Goal: Task Accomplishment & Management: Complete application form

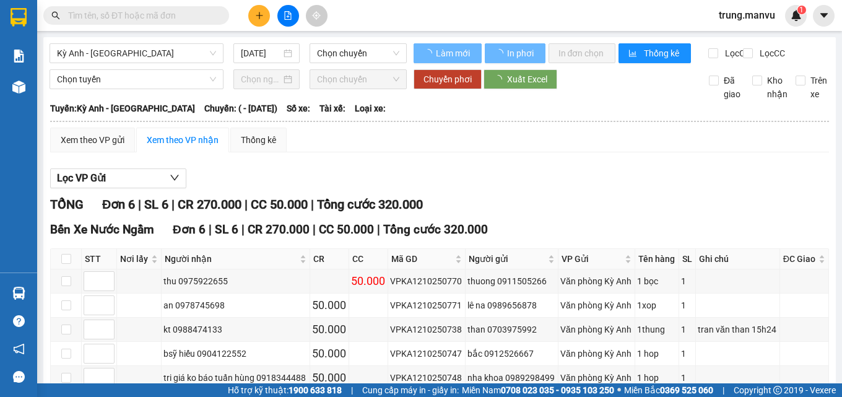
type input "[DATE]"
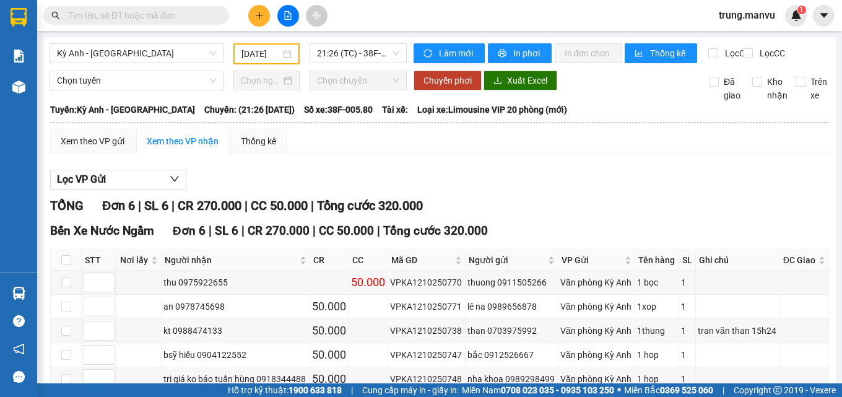
click at [186, 18] on input "text" at bounding box center [141, 16] width 146 height 14
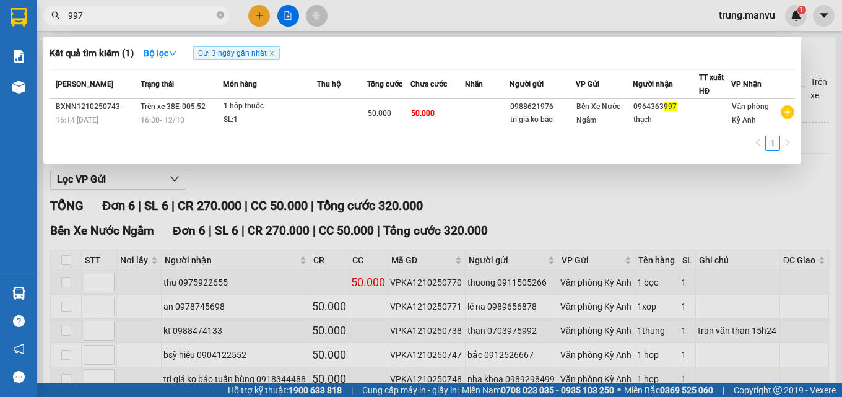
type input "997"
click at [261, 14] on div at bounding box center [421, 198] width 842 height 397
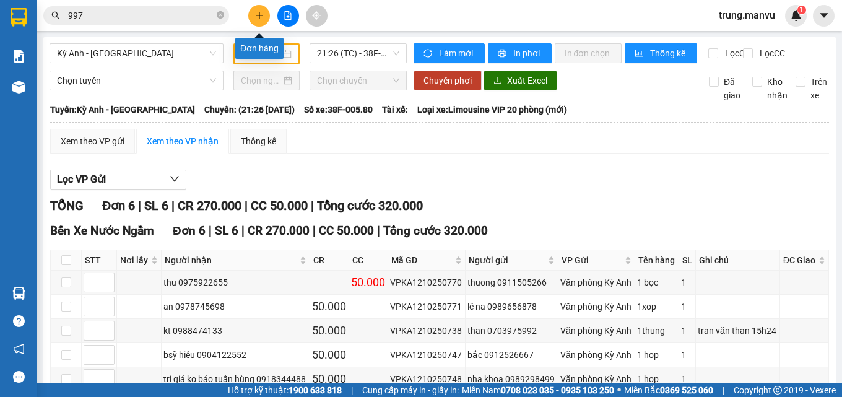
click at [266, 19] on button at bounding box center [259, 16] width 22 height 22
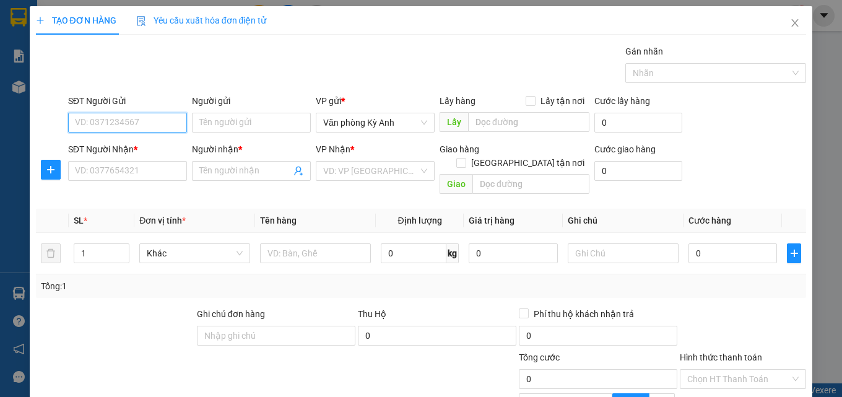
click at [135, 124] on input "SĐT Người Gửi" at bounding box center [127, 123] width 119 height 20
type input "0943300189"
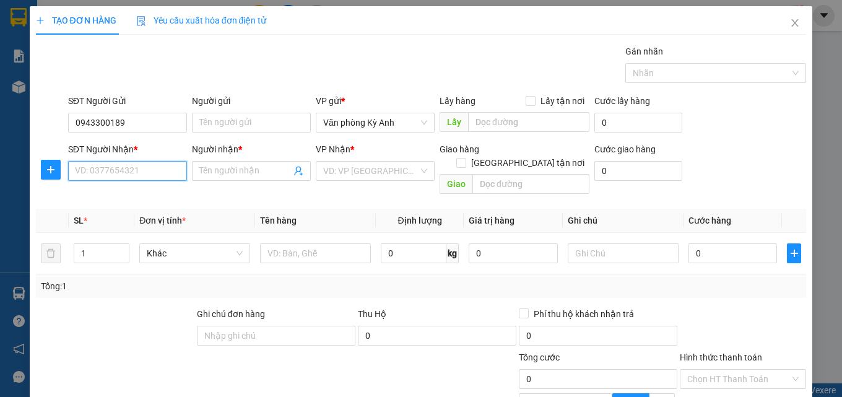
click at [120, 171] on input "SĐT Người Nhận *" at bounding box center [127, 171] width 119 height 20
type input "0964711964"
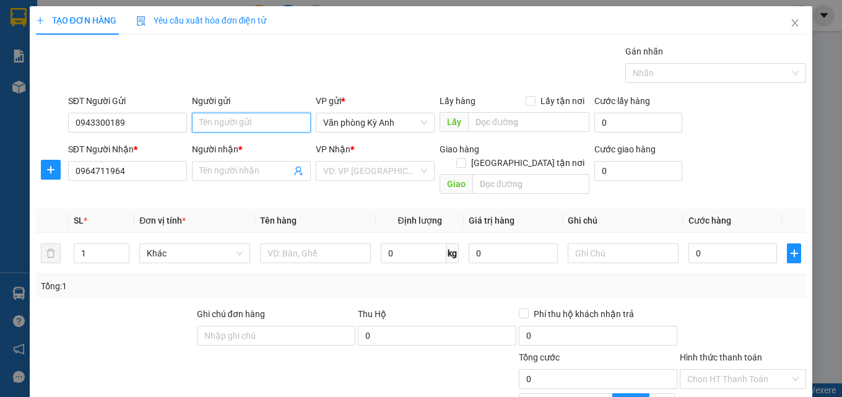
click at [227, 124] on input "Người gửi" at bounding box center [251, 123] width 119 height 20
type input "a quyen"
click at [126, 279] on div "Tổng: 1" at bounding box center [183, 286] width 285 height 14
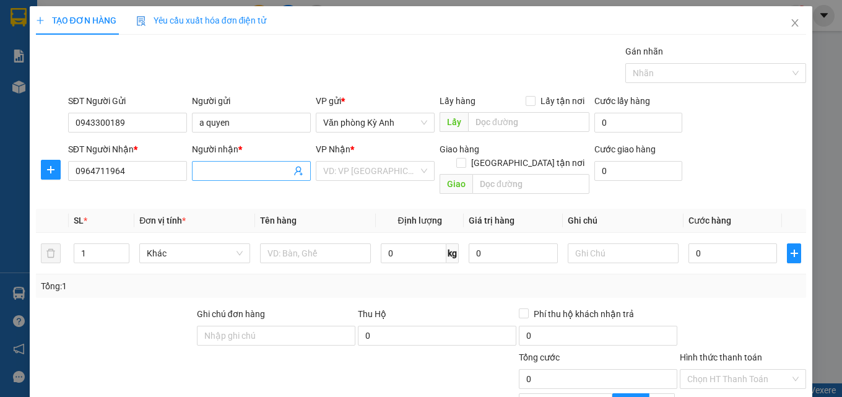
click at [215, 175] on input "Người nhận *" at bounding box center [245, 171] width 92 height 14
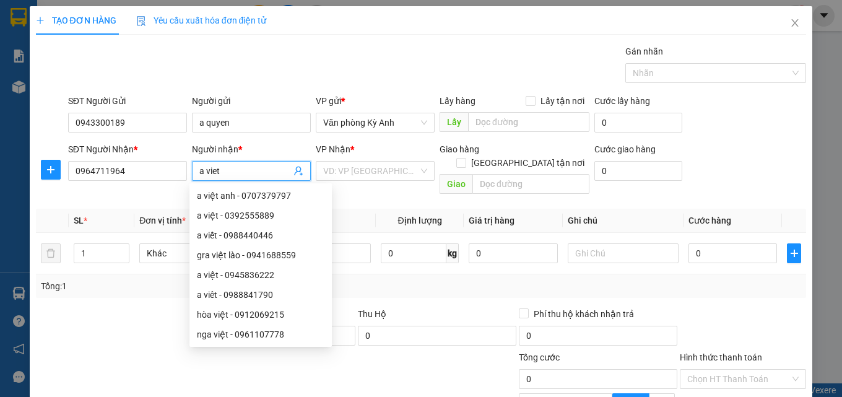
type input "a viet"
click at [126, 287] on div "Transit Pickup Surcharge Ids Transit Deliver Surcharge Ids Transit Deliver Surc…" at bounding box center [421, 278] width 771 height 466
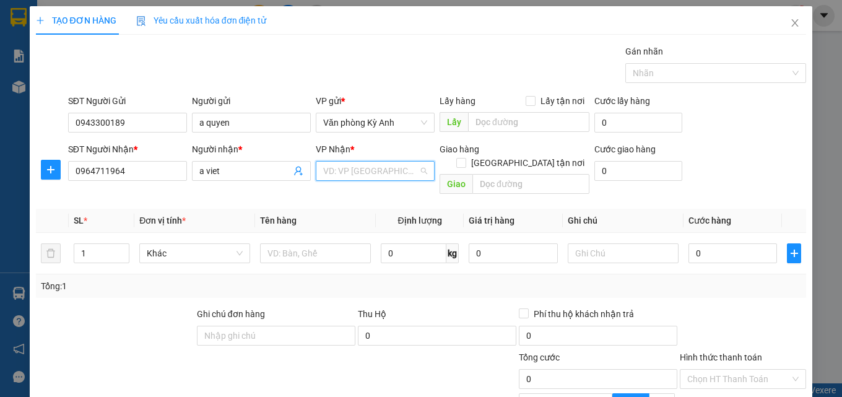
click at [403, 177] on input "search" at bounding box center [370, 171] width 95 height 19
click at [473, 174] on input "text" at bounding box center [530, 184] width 117 height 20
click at [367, 176] on input "search" at bounding box center [370, 171] width 95 height 19
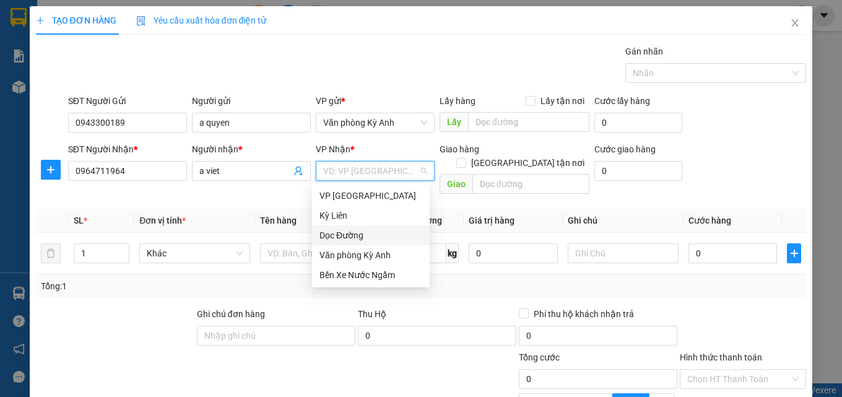
drag, startPoint x: 363, startPoint y: 235, endPoint x: 400, endPoint y: 214, distance: 41.8
click at [365, 230] on div "Dọc Đường" at bounding box center [370, 235] width 103 height 14
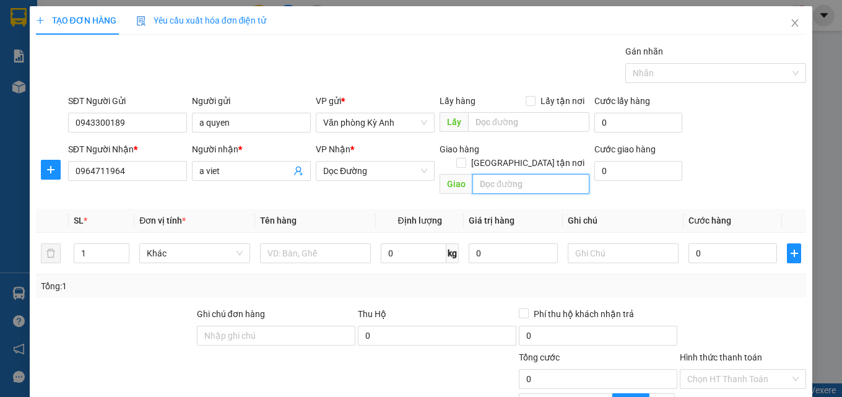
click at [509, 174] on input "text" at bounding box center [530, 184] width 117 height 20
type input "gia lách"
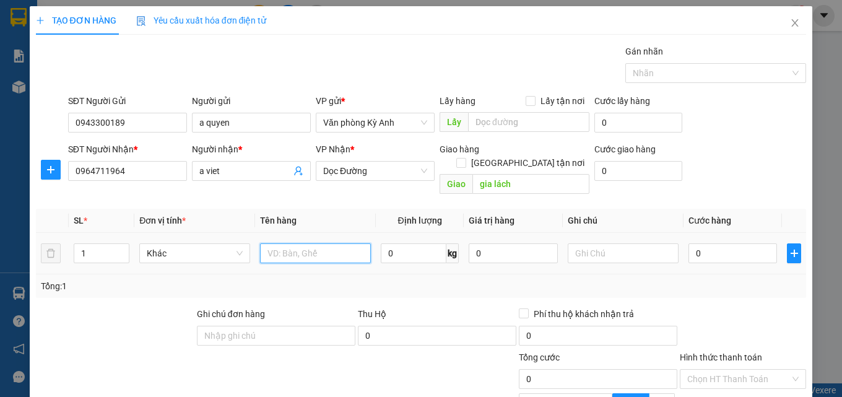
click at [281, 243] on input "text" at bounding box center [315, 253] width 111 height 20
type input "1 bao sắt"
click at [713, 243] on input "0" at bounding box center [732, 253] width 89 height 20
type input "5"
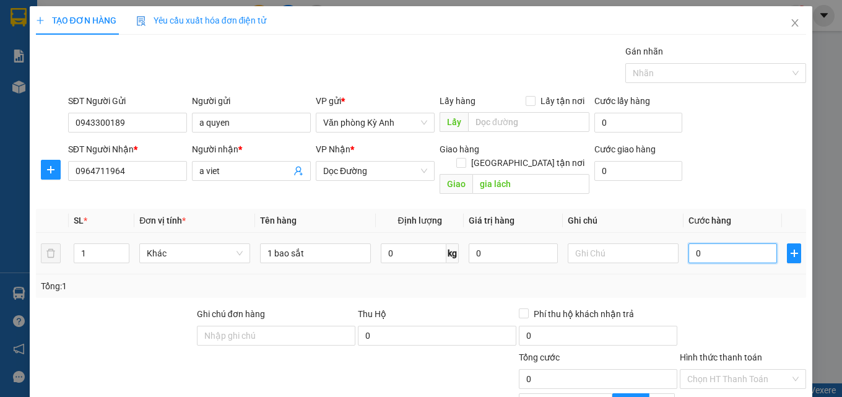
type input "5"
type input "50"
type input "500"
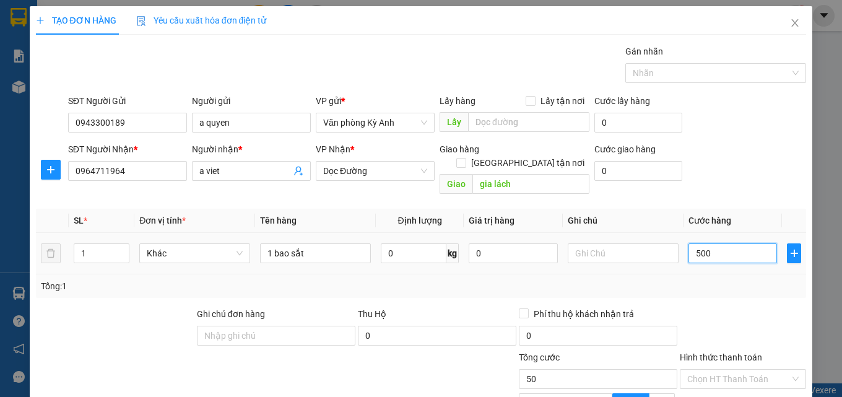
type input "500"
type input "5.000"
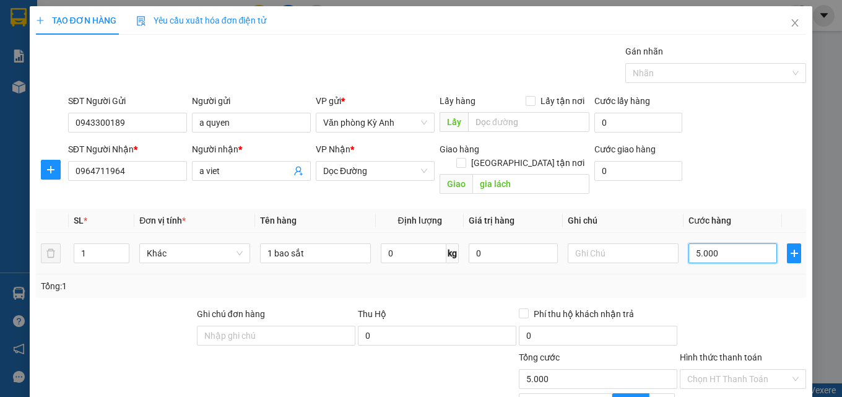
type input "50.000"
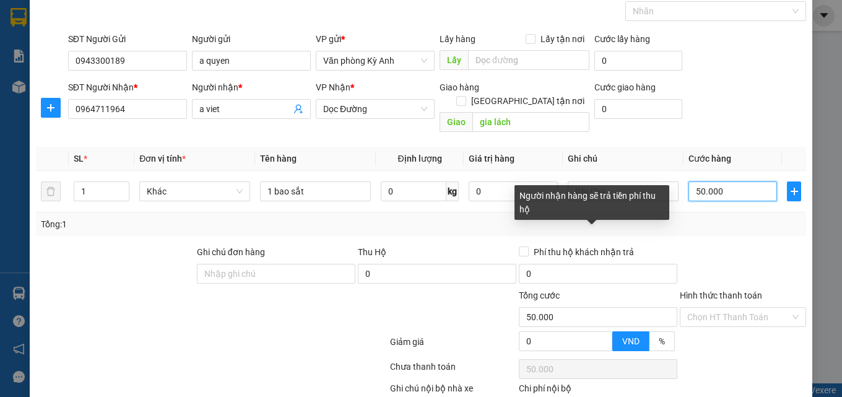
scroll to position [124, 0]
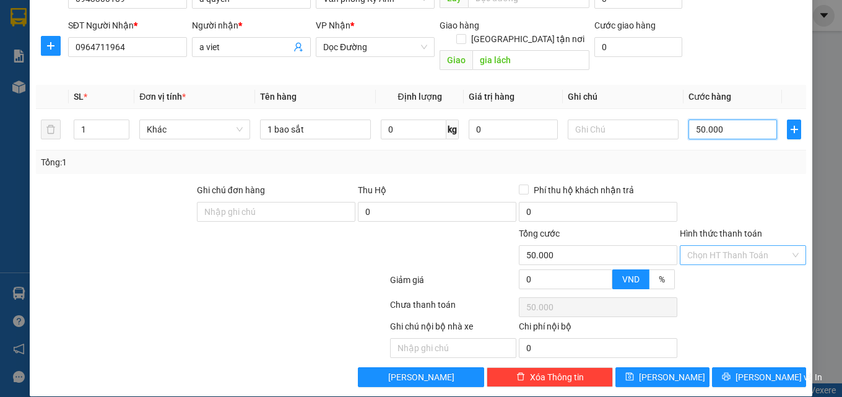
type input "50.000"
click at [734, 246] on input "Hình thức thanh toán" at bounding box center [738, 255] width 103 height 19
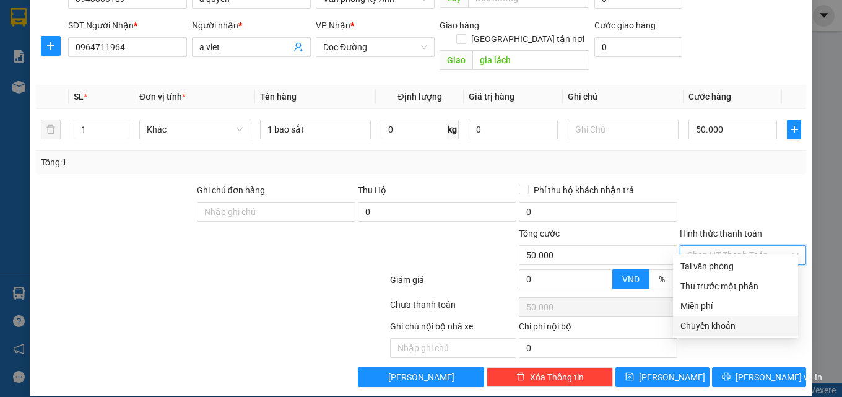
click at [735, 322] on div "Chuyển khoản" at bounding box center [735, 326] width 110 height 14
type input "0"
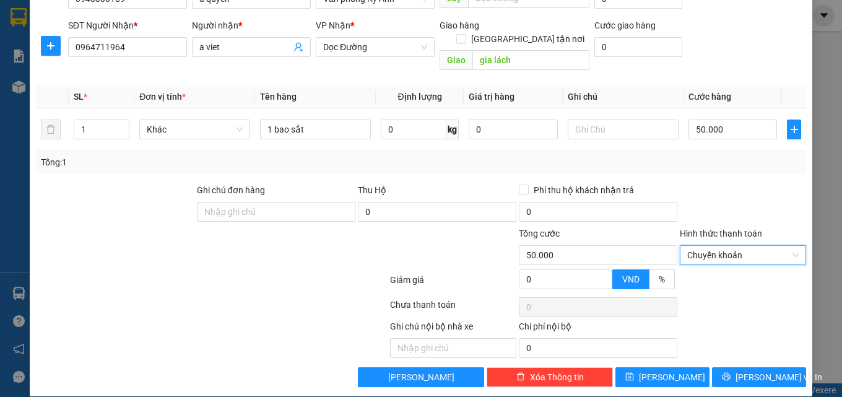
scroll to position [124, 0]
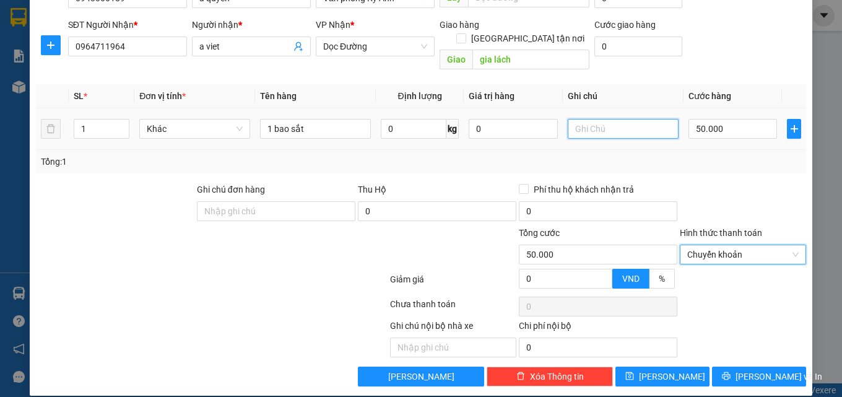
click at [583, 119] on input "text" at bounding box center [623, 129] width 111 height 20
click at [587, 119] on input "text" at bounding box center [623, 129] width 111 height 20
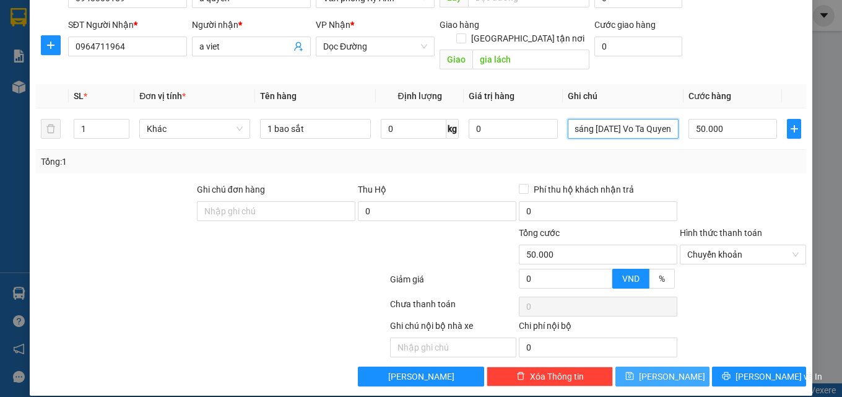
type input "ck 50k sáng [DATE] Vo Ta Quyen"
click at [634, 371] on icon "save" at bounding box center [629, 375] width 9 height 9
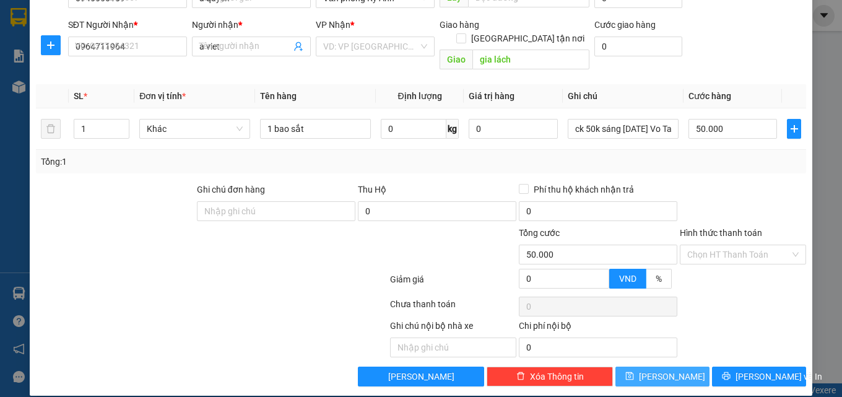
type input "0"
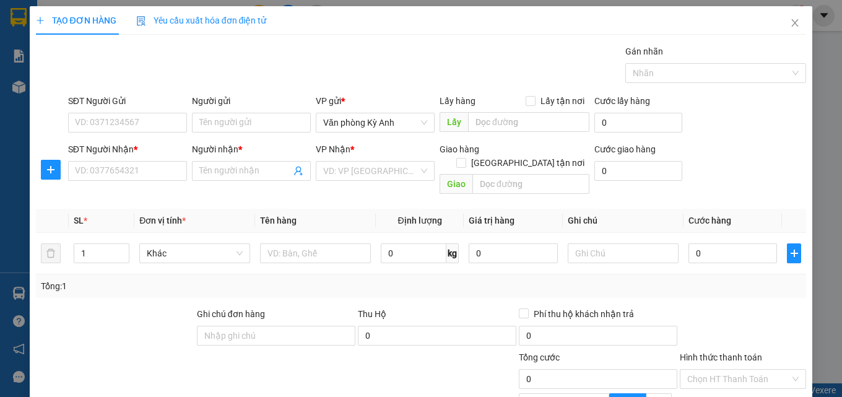
click at [22, 159] on div "TẠO ĐƠN HÀNG Yêu cầu xuất hóa đơn điện tử Transit Pickup Surcharge Ids Transit …" at bounding box center [421, 198] width 842 height 397
click at [790, 24] on icon "close" at bounding box center [795, 23] width 10 height 10
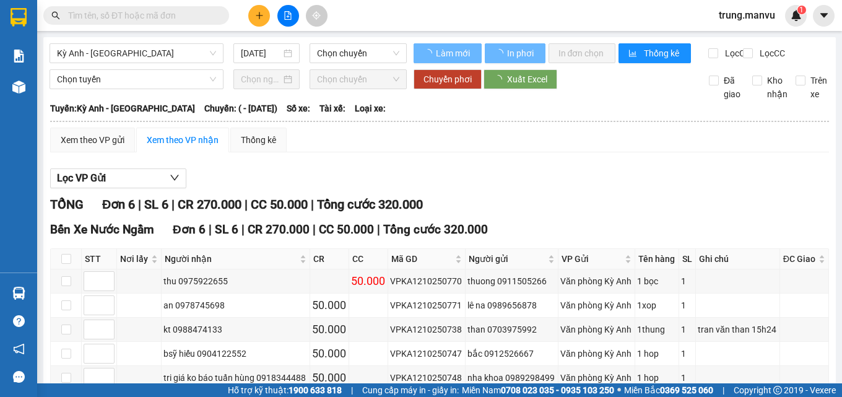
type input "[DATE]"
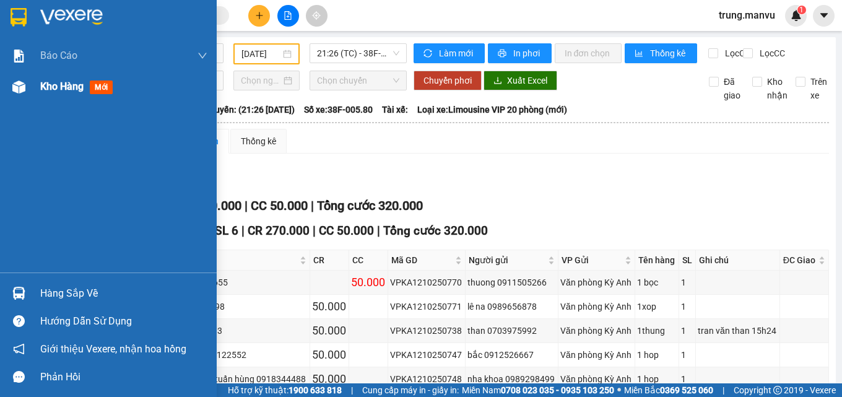
click at [110, 92] on span "mới" at bounding box center [101, 87] width 23 height 14
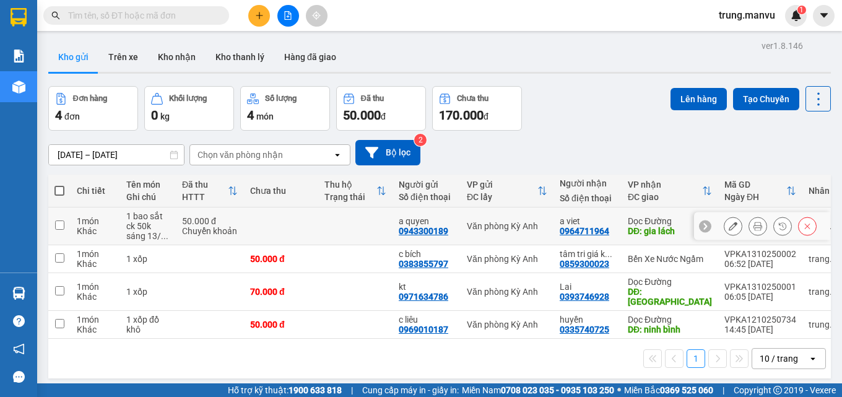
click at [165, 228] on div "ck 50k sáng 13/ ..." at bounding box center [147, 231] width 43 height 20
checkbox input "true"
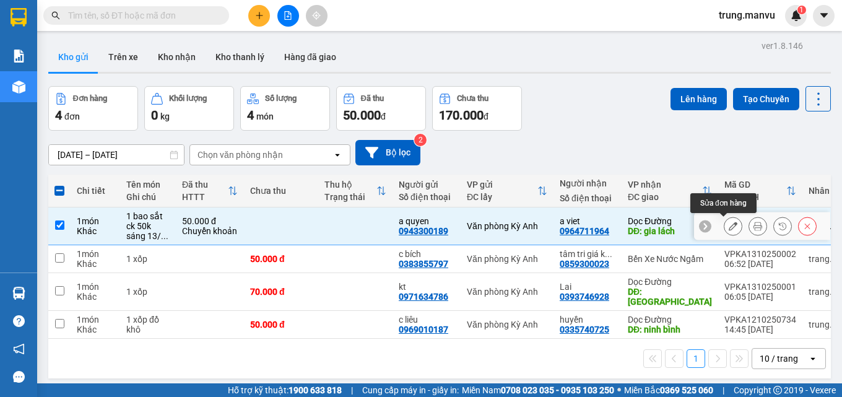
click at [729, 225] on icon at bounding box center [733, 226] width 9 height 9
click at [724, 225] on main "ver 1.8.146 Kho gửi Trên xe Kho nhận Kho thanh lý Hàng đã giao Đơn hàng 4 đơn K…" at bounding box center [421, 191] width 842 height 383
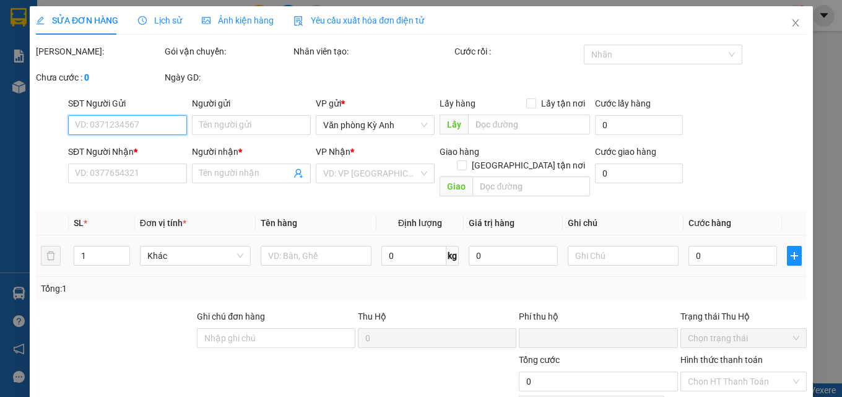
type input "0943300189"
type input "a quyen"
type input "0964711964"
type input "a viet"
type input "gia lách"
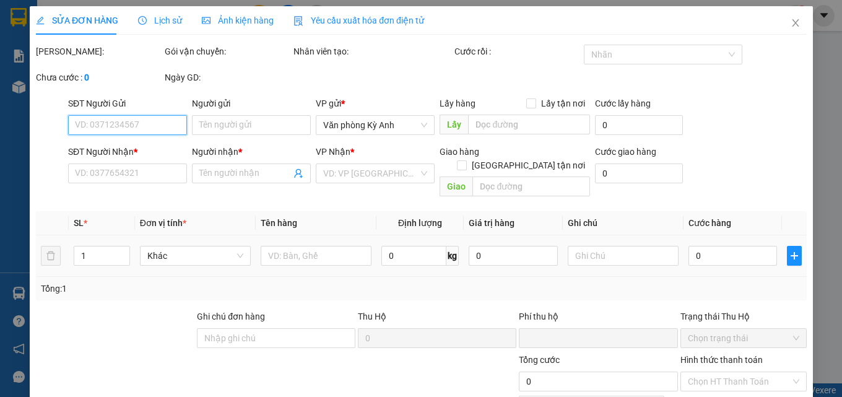
type input "0"
type input "50.000"
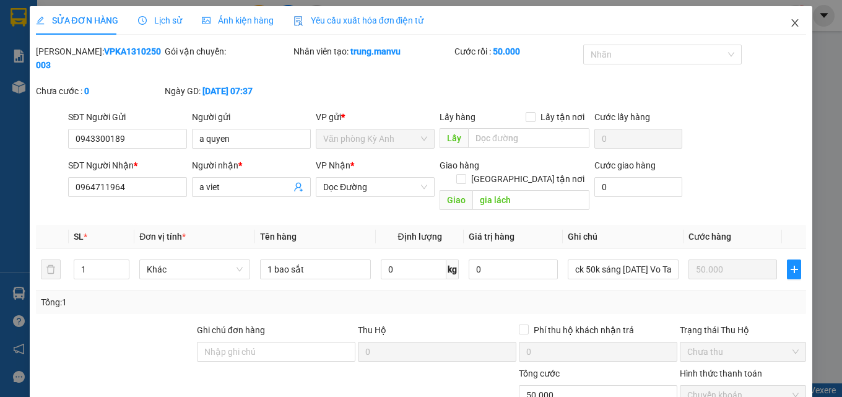
click at [786, 17] on span "Close" at bounding box center [794, 23] width 35 height 35
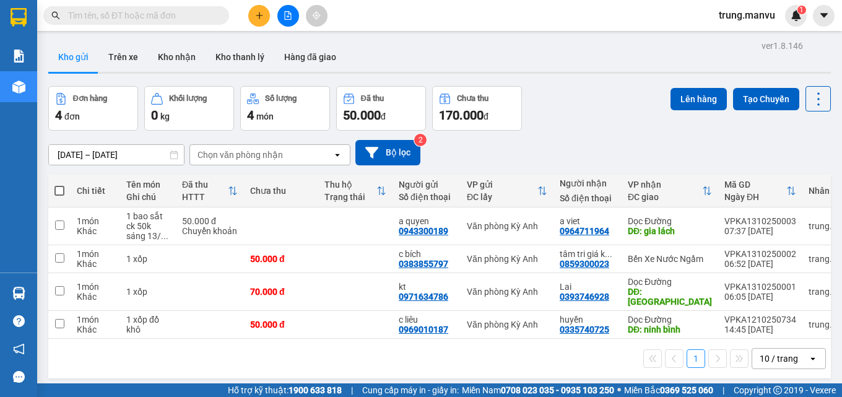
click at [118, 89] on button "Đơn hàng 4 đơn" at bounding box center [93, 108] width 90 height 45
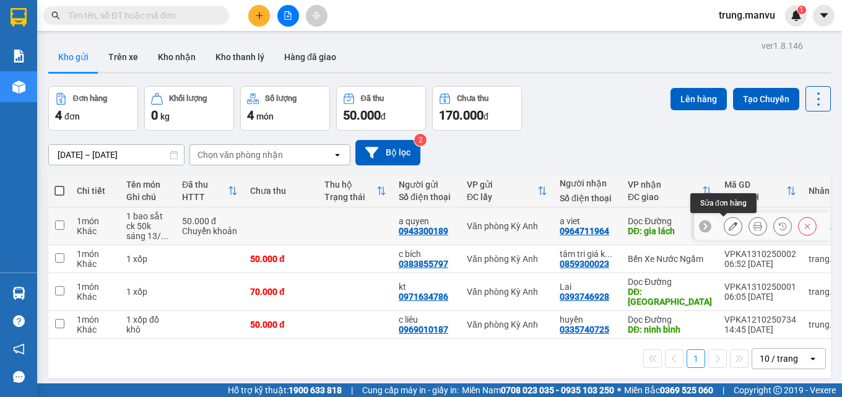
click at [729, 227] on icon at bounding box center [733, 226] width 9 height 9
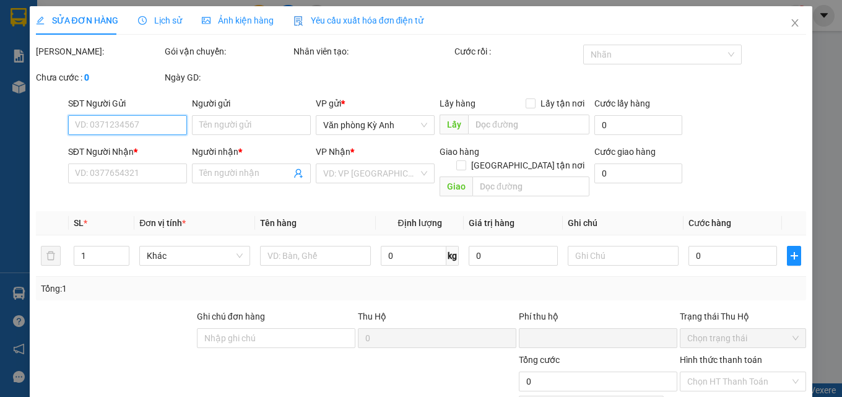
type input "0943300189"
type input "a quyen"
type input "0964711964"
type input "a viet"
type input "gia lách"
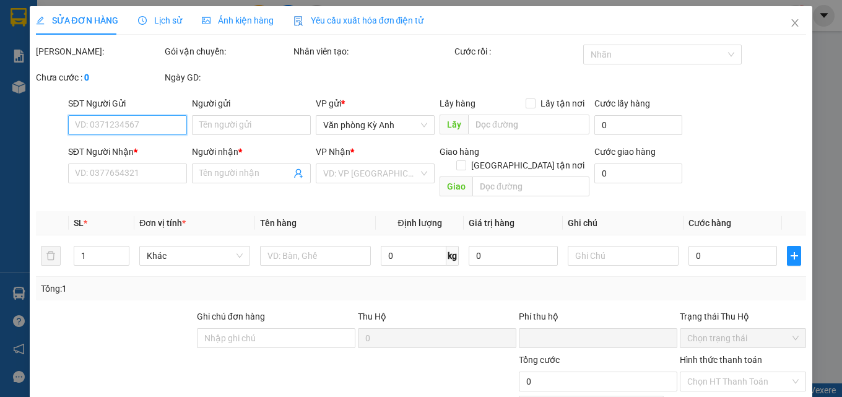
type input "0"
type input "50.000"
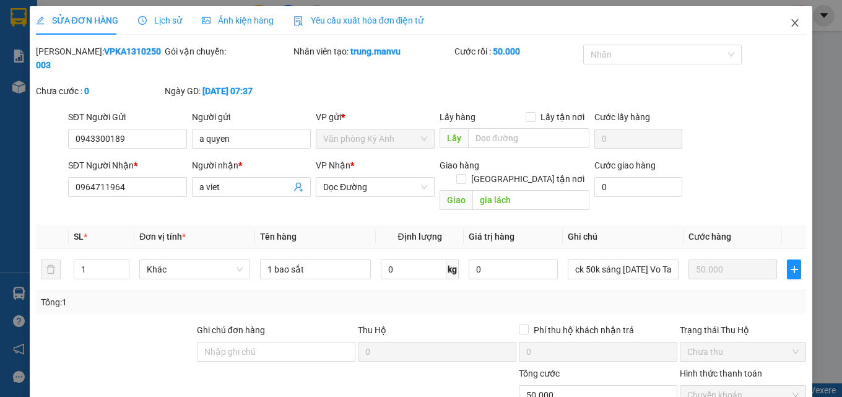
click at [790, 27] on icon "close" at bounding box center [795, 23] width 10 height 10
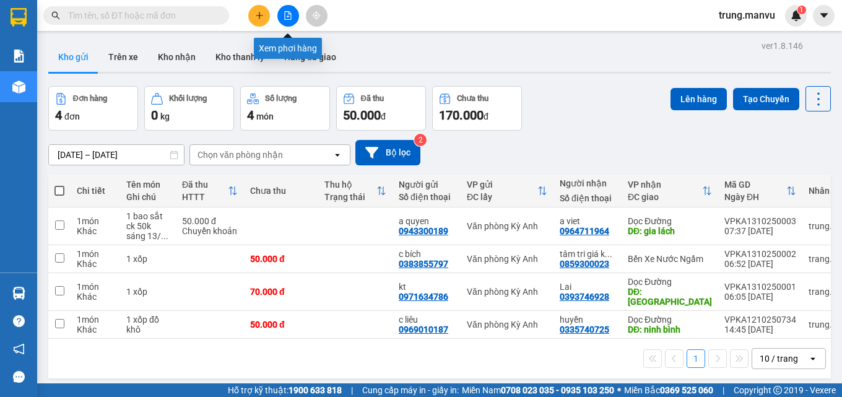
click at [285, 17] on icon "file-add" at bounding box center [288, 15] width 7 height 9
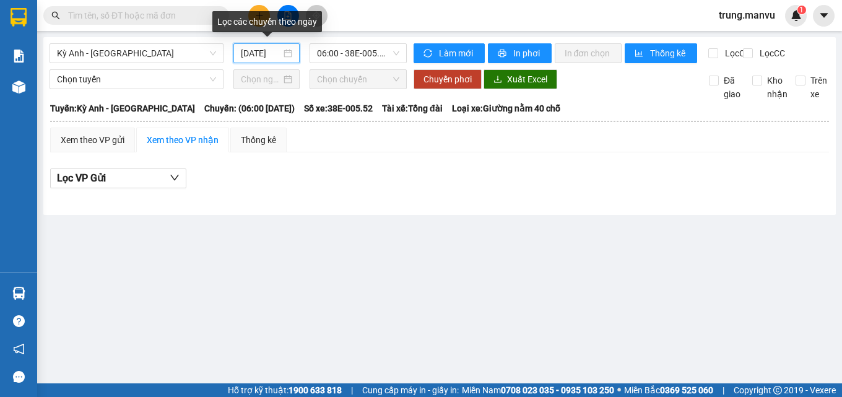
drag, startPoint x: 258, startPoint y: 57, endPoint x: 285, endPoint y: 110, distance: 59.2
click at [258, 56] on input "[DATE]" at bounding box center [261, 53] width 41 height 14
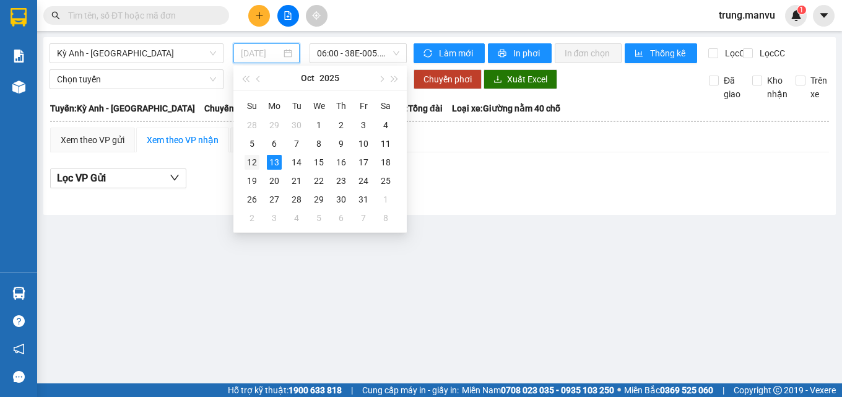
click at [254, 164] on div "12" at bounding box center [252, 162] width 15 height 15
type input "[DATE]"
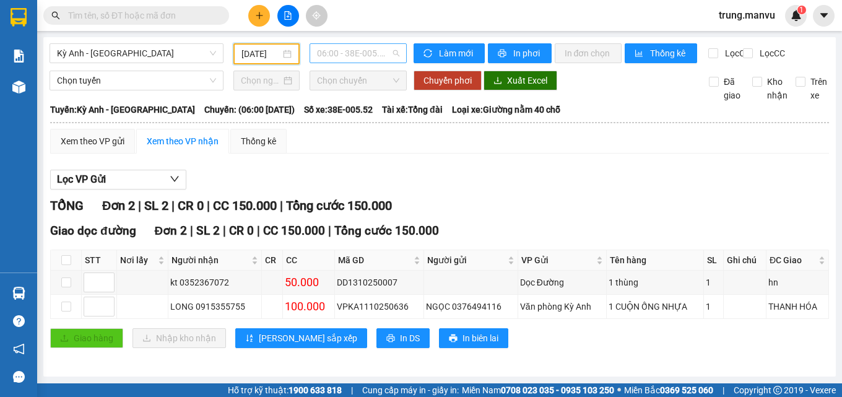
click at [366, 51] on span "06:00 - 38E-005.52" at bounding box center [358, 53] width 82 height 19
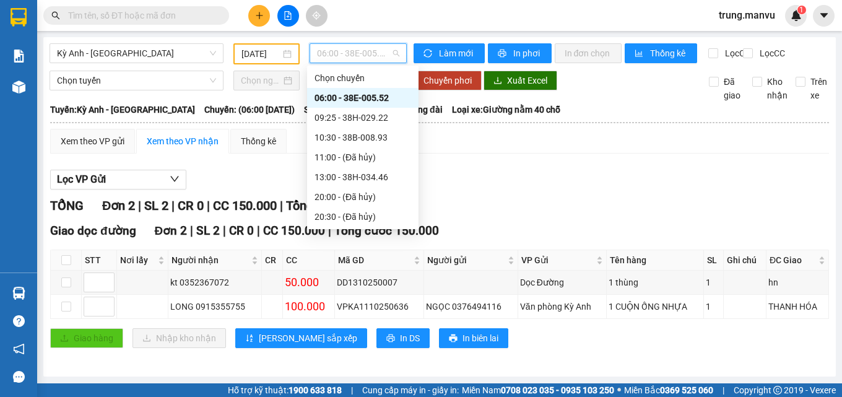
click at [370, 101] on div "06:00 - 38E-005.52" at bounding box center [362, 98] width 97 height 14
